Goal: Task Accomplishment & Management: Manage account settings

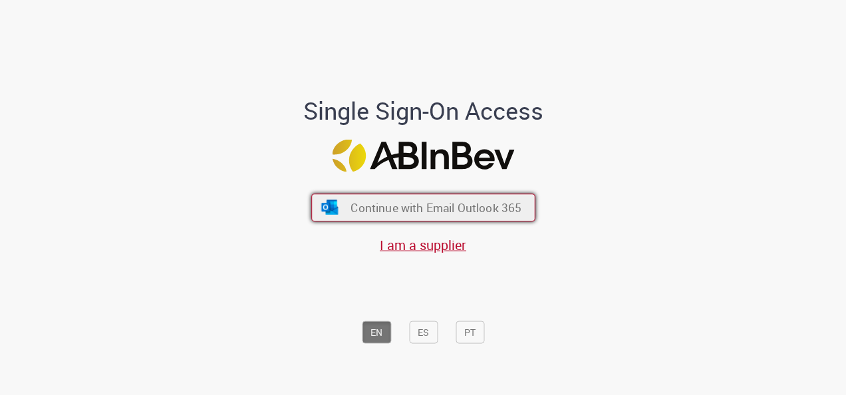
click at [415, 210] on span "Continue with Email Outlook 365" at bounding box center [436, 207] width 171 height 15
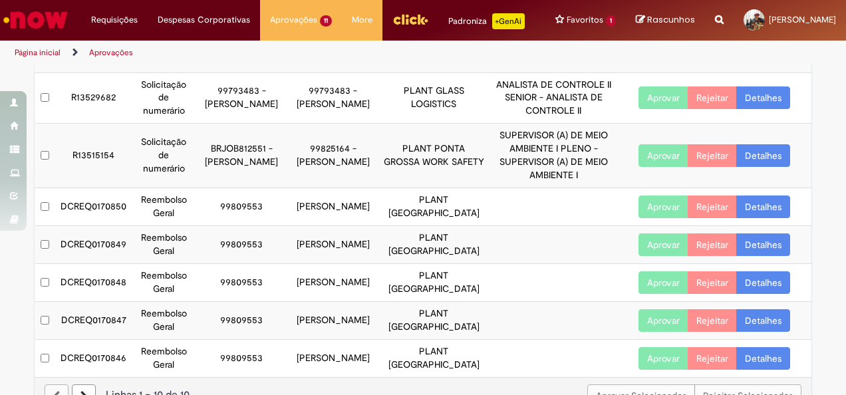
scroll to position [266, 0]
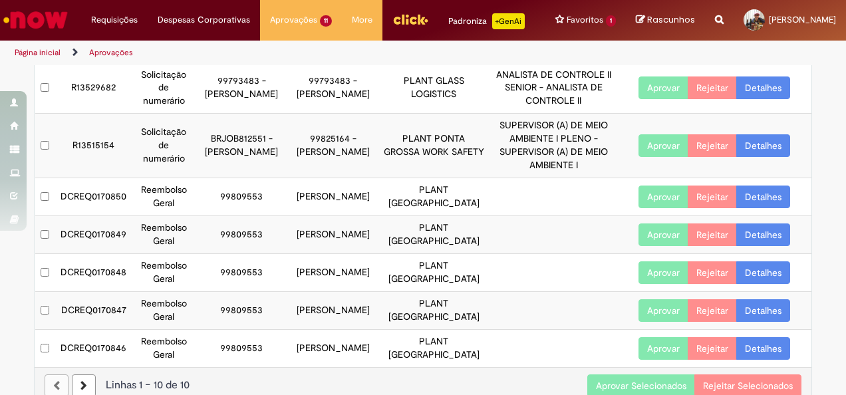
click at [632, 375] on button "Aprovar Selecionados" at bounding box center [642, 386] width 108 height 23
